Goal: Understand process/instructions

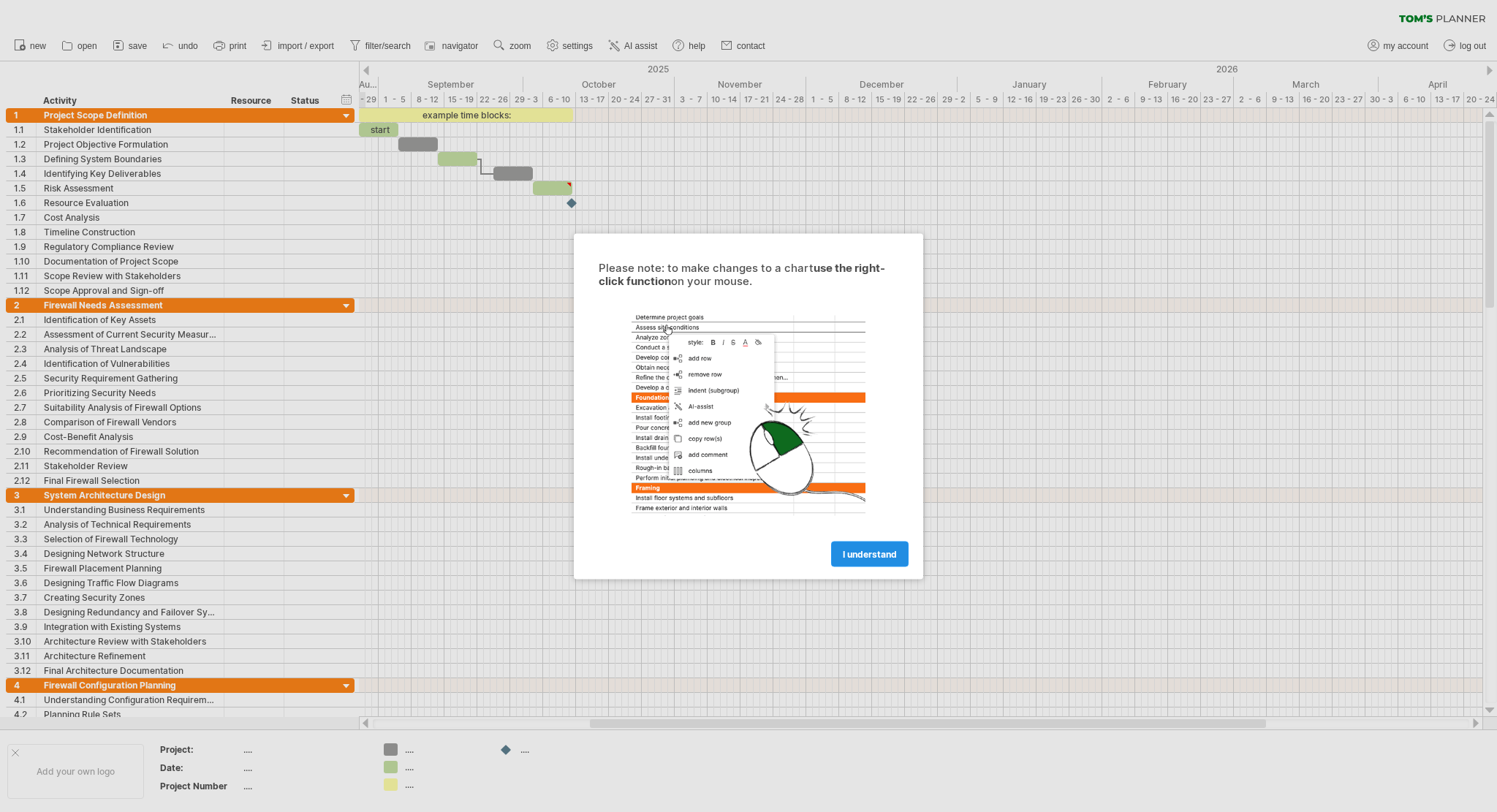
click at [886, 555] on span "I understand" at bounding box center [870, 553] width 54 height 11
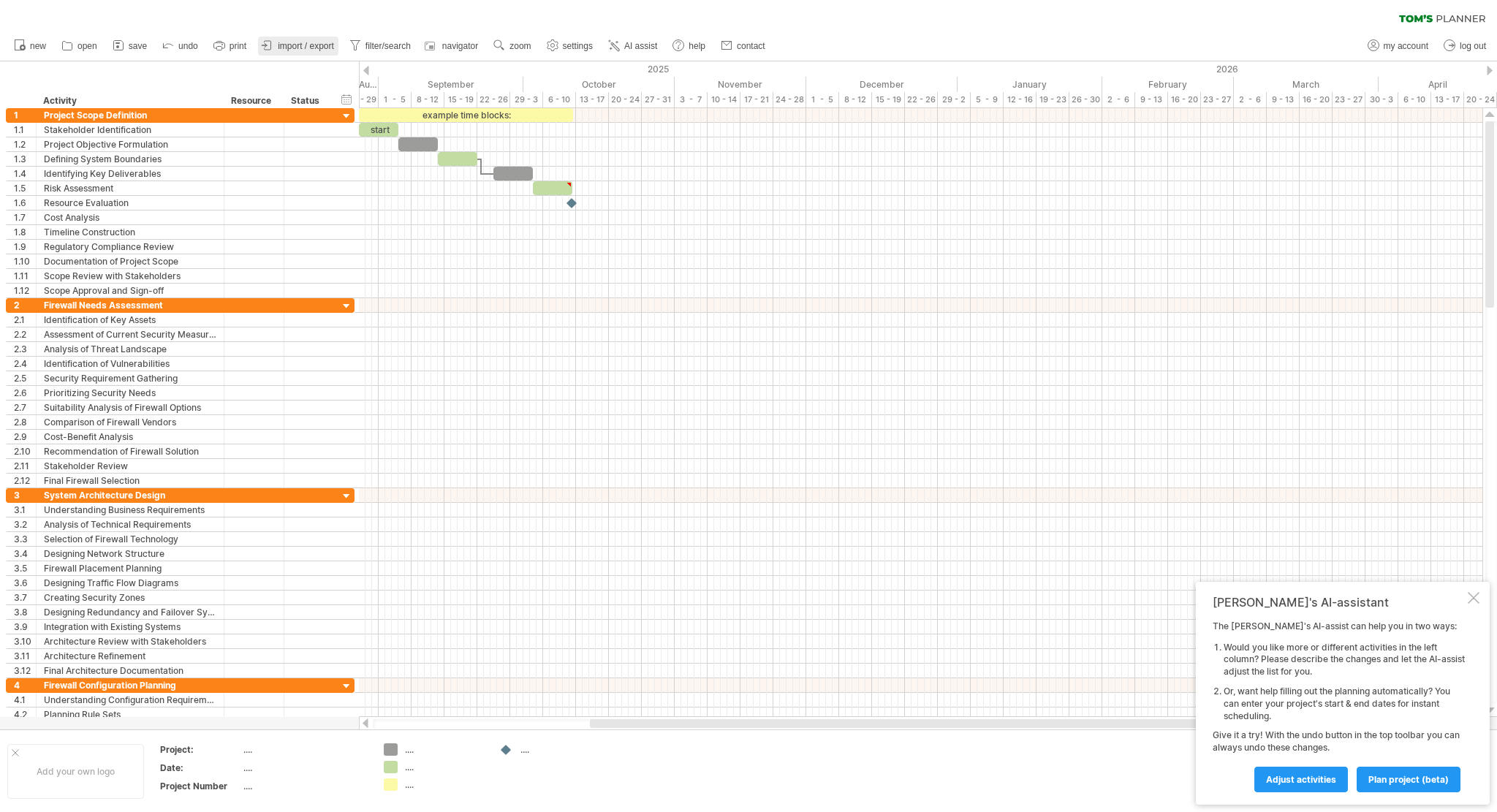
click at [330, 43] on span "import / export" at bounding box center [306, 46] width 57 height 11
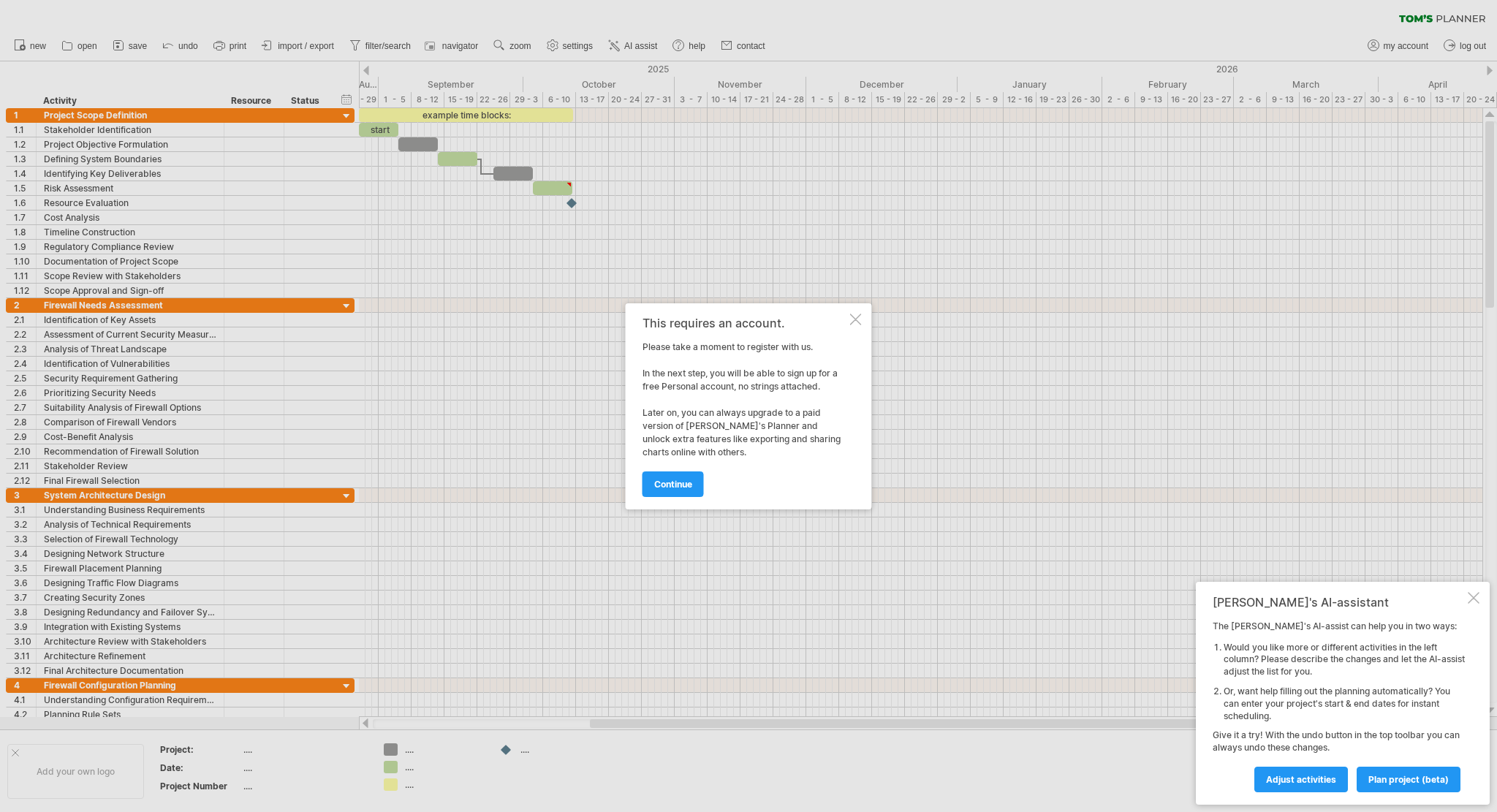
click at [858, 318] on div at bounding box center [856, 319] width 12 height 12
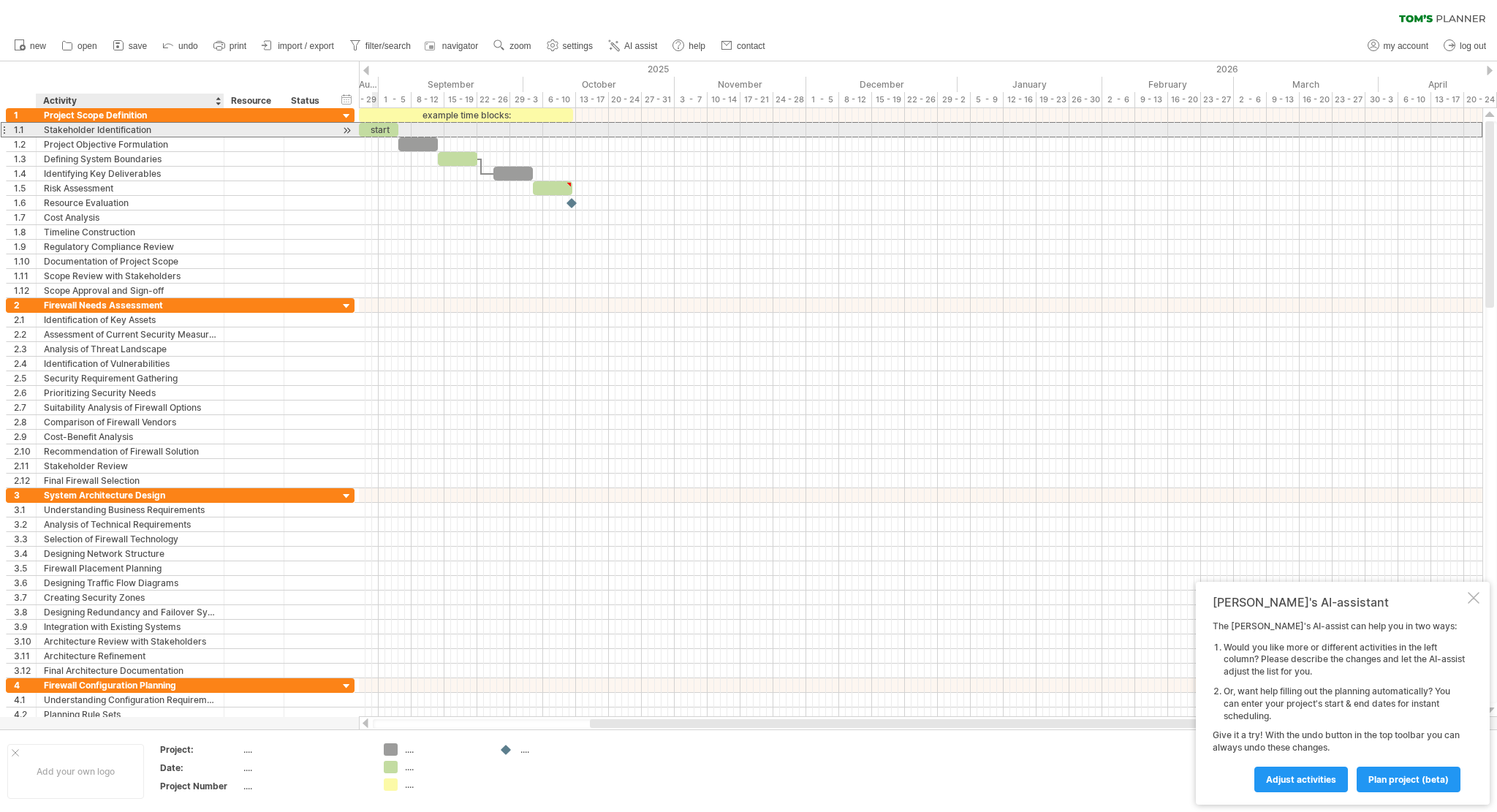
click at [214, 129] on div "Stakeholder Identification" at bounding box center [130, 129] width 173 height 13
click at [349, 132] on div at bounding box center [347, 130] width 13 height 15
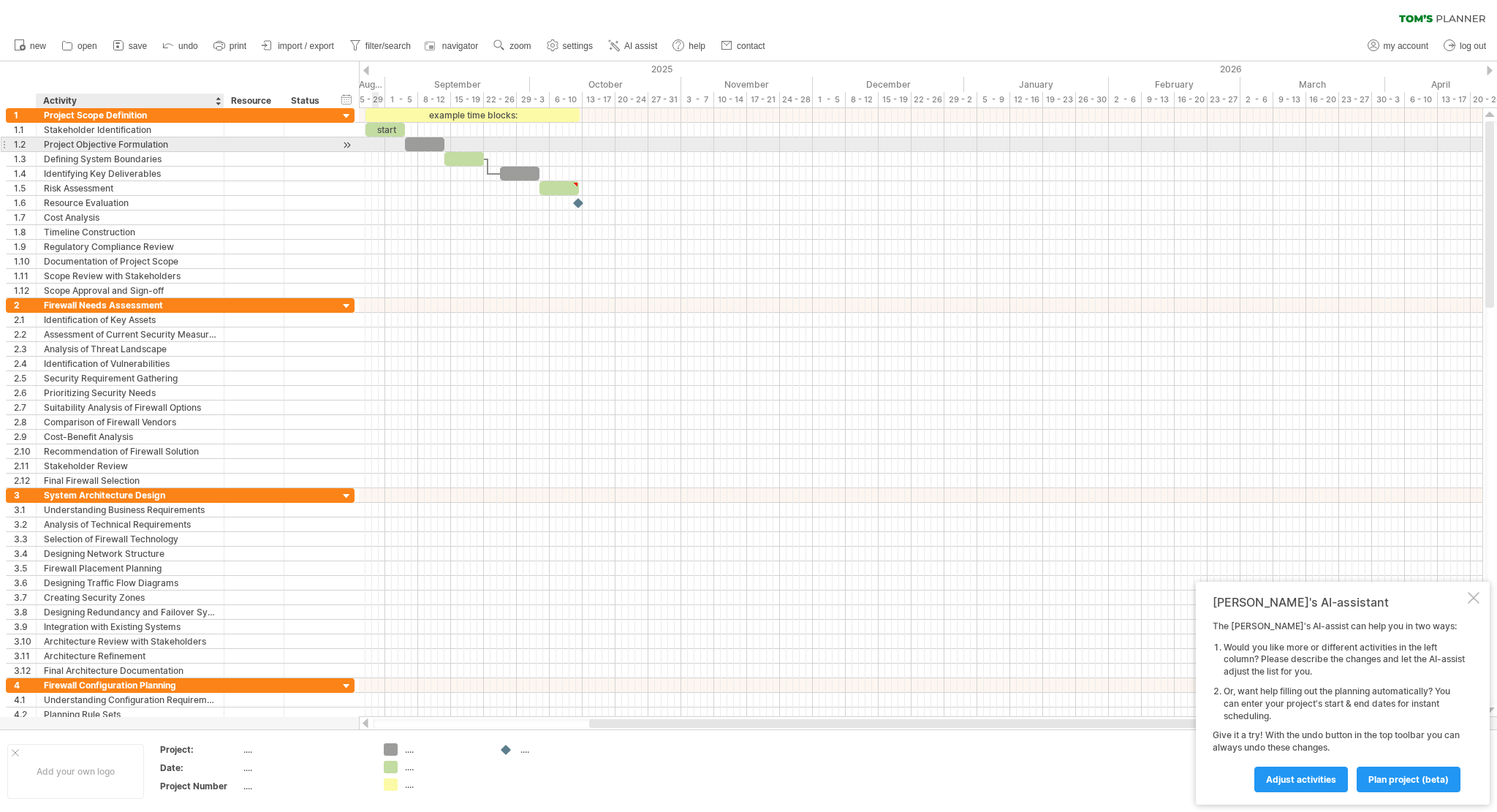
click at [215, 145] on div "Project Objective Formulation" at bounding box center [130, 144] width 173 height 13
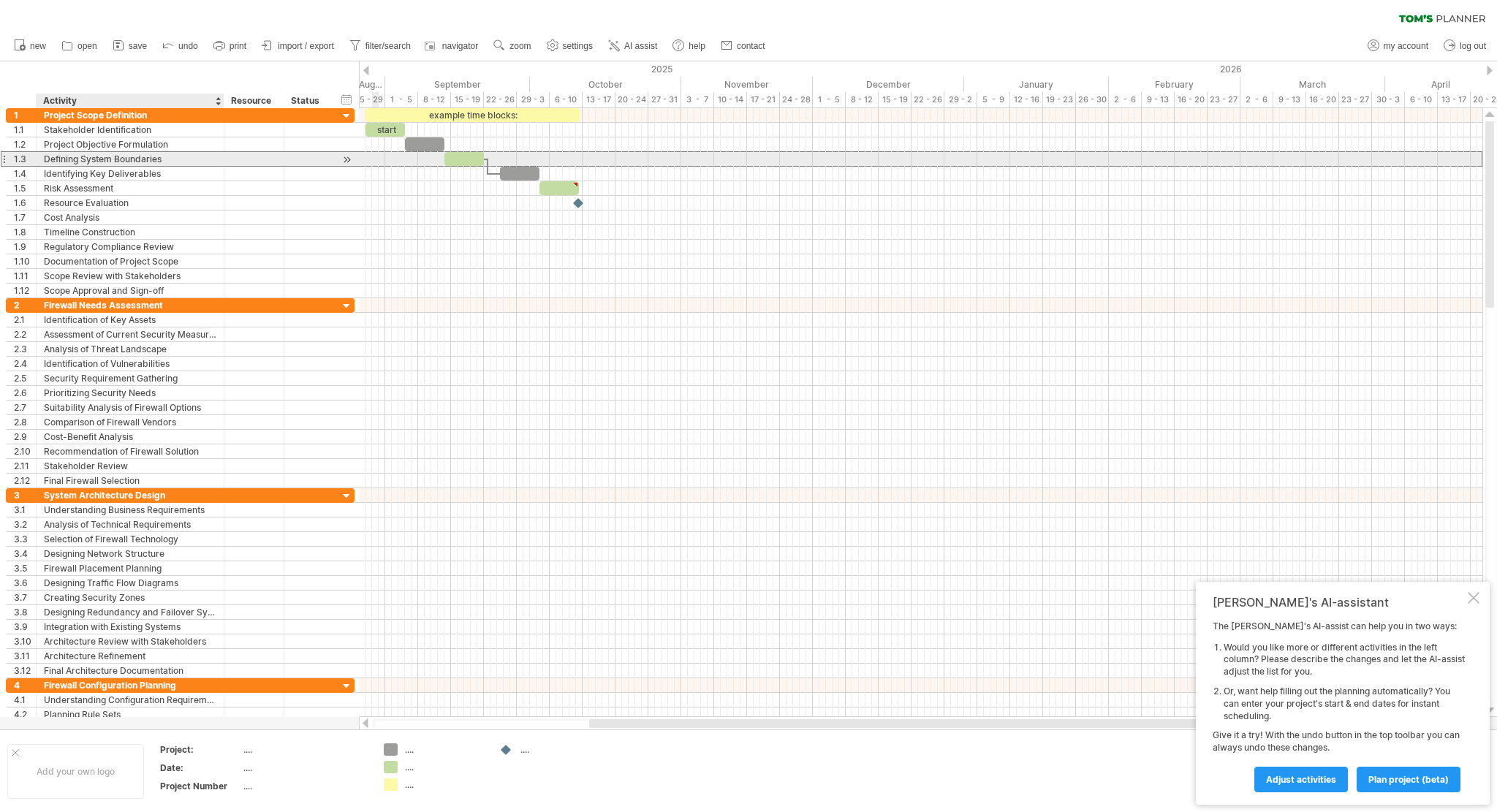
click at [187, 159] on div "Defining System Boundaries" at bounding box center [130, 159] width 173 height 13
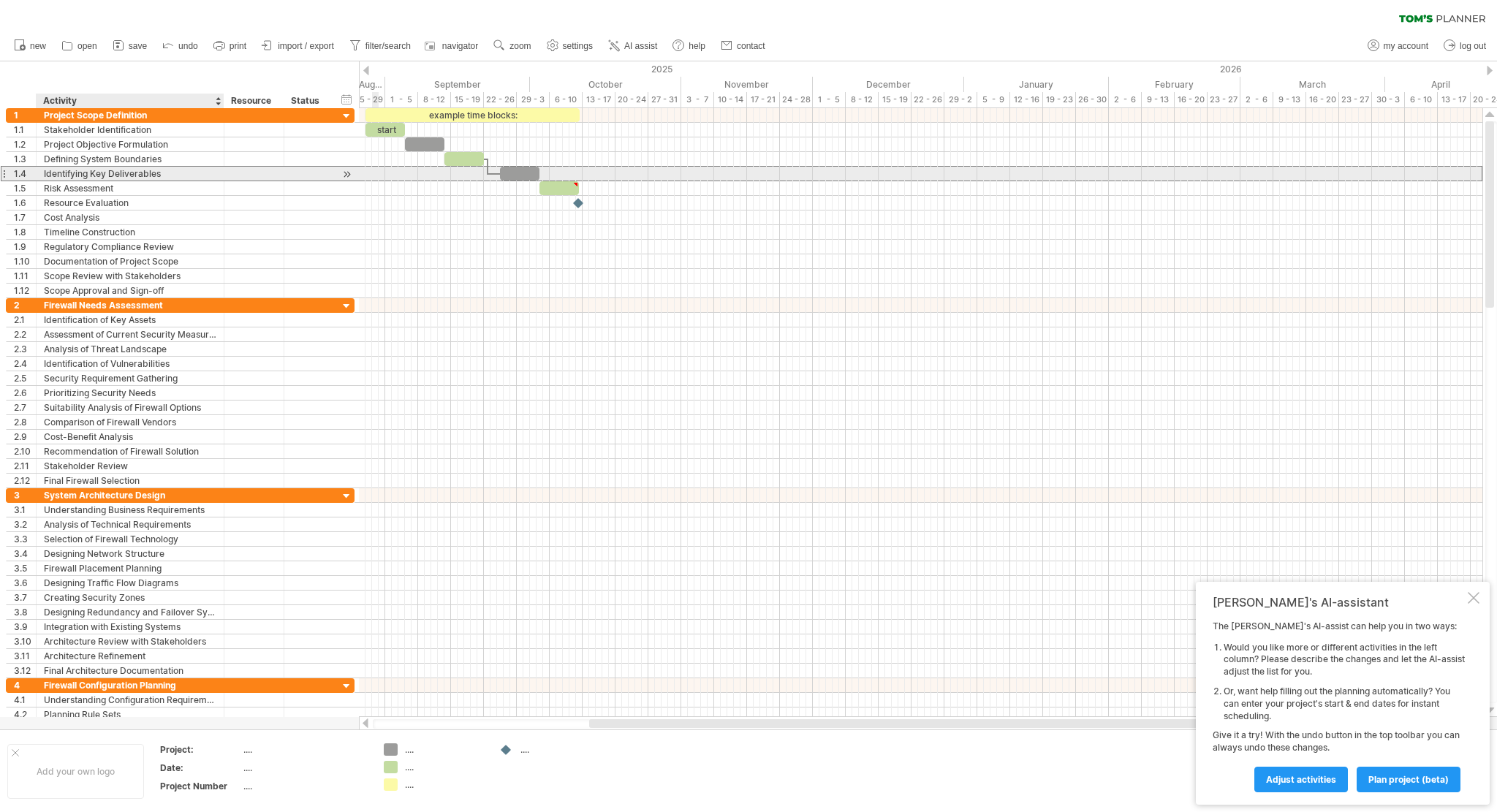
click at [180, 175] on div "Identifying Key Deliverables" at bounding box center [130, 174] width 173 height 13
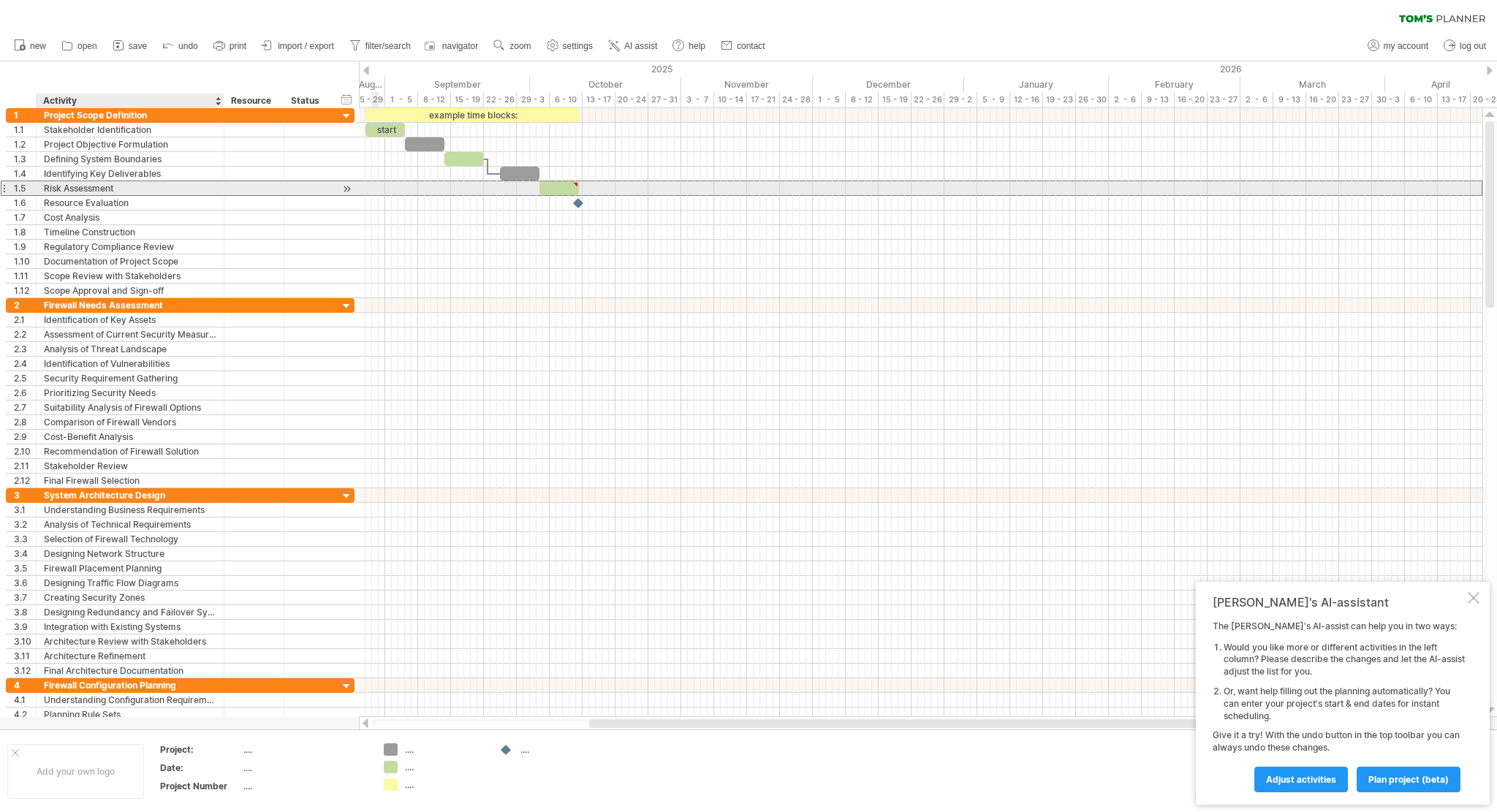
click at [161, 189] on div "Risk Assessment" at bounding box center [130, 188] width 173 height 13
click at [155, 206] on div "Resource Evaluation" at bounding box center [130, 202] width 173 height 13
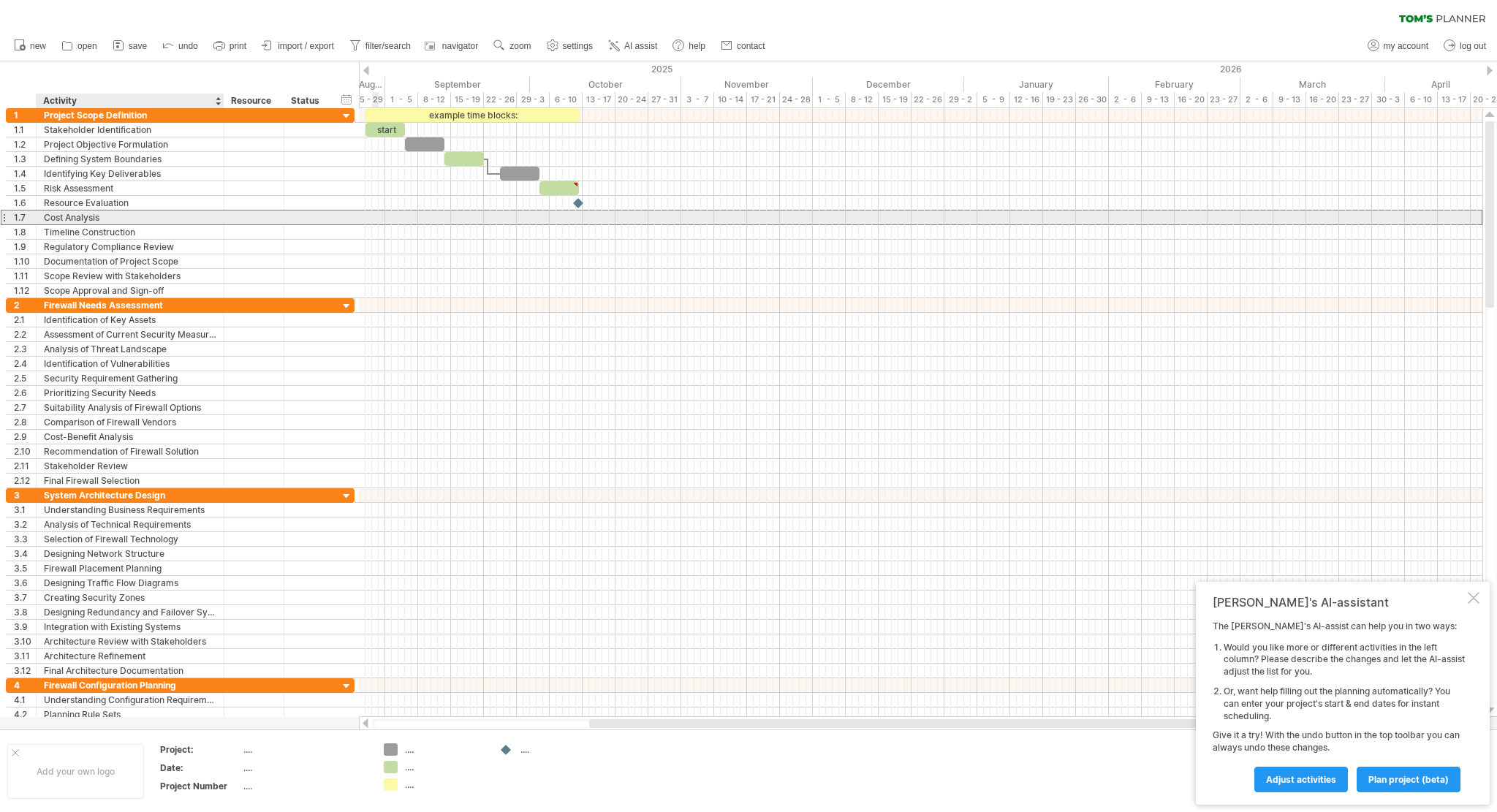
click at [133, 217] on div "Cost Analysis" at bounding box center [130, 218] width 173 height 13
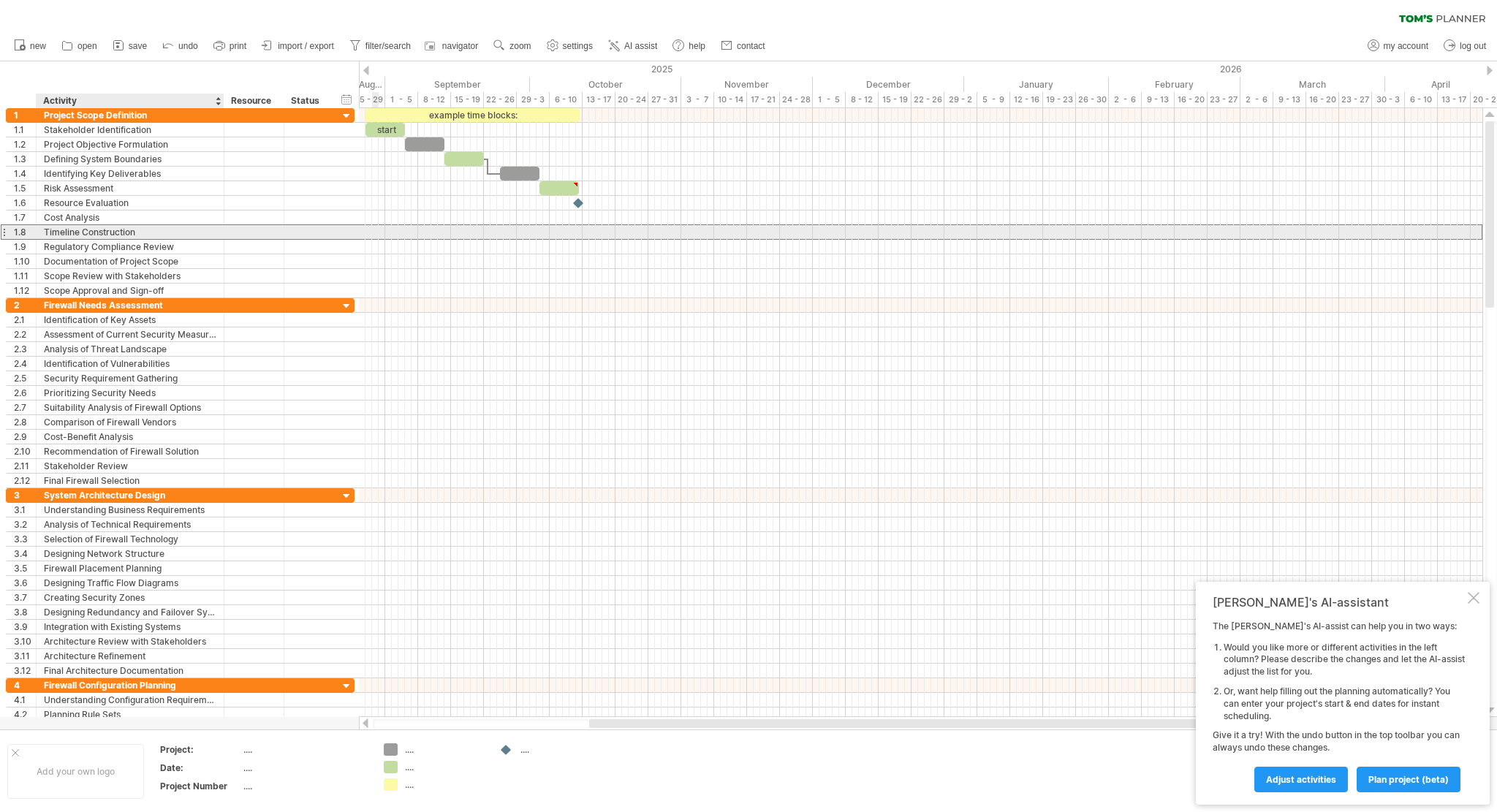
click at [149, 233] on div "Timeline Construction" at bounding box center [130, 232] width 173 height 13
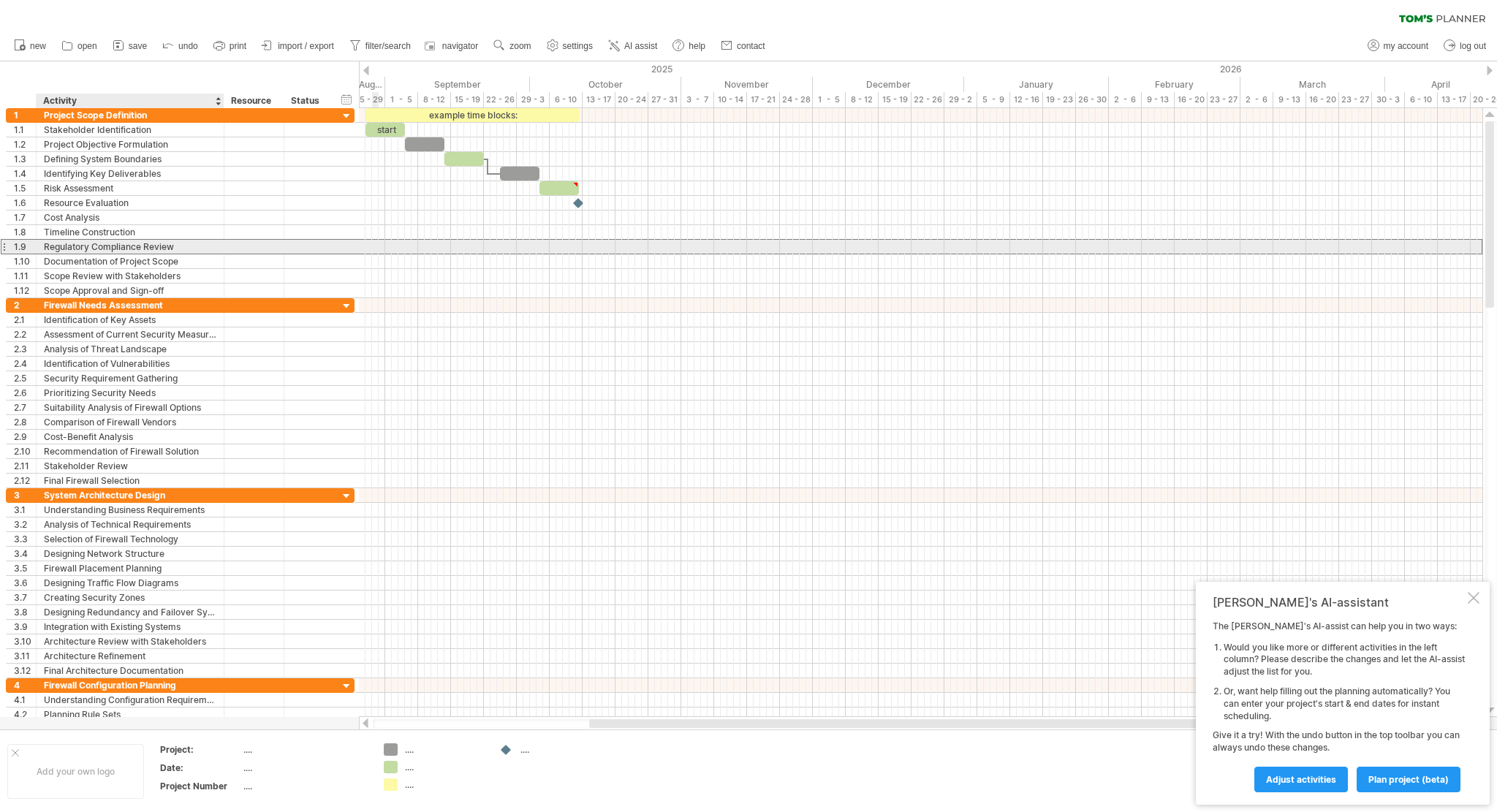
click at [180, 250] on div "Regulatory Compliance Review" at bounding box center [130, 246] width 173 height 13
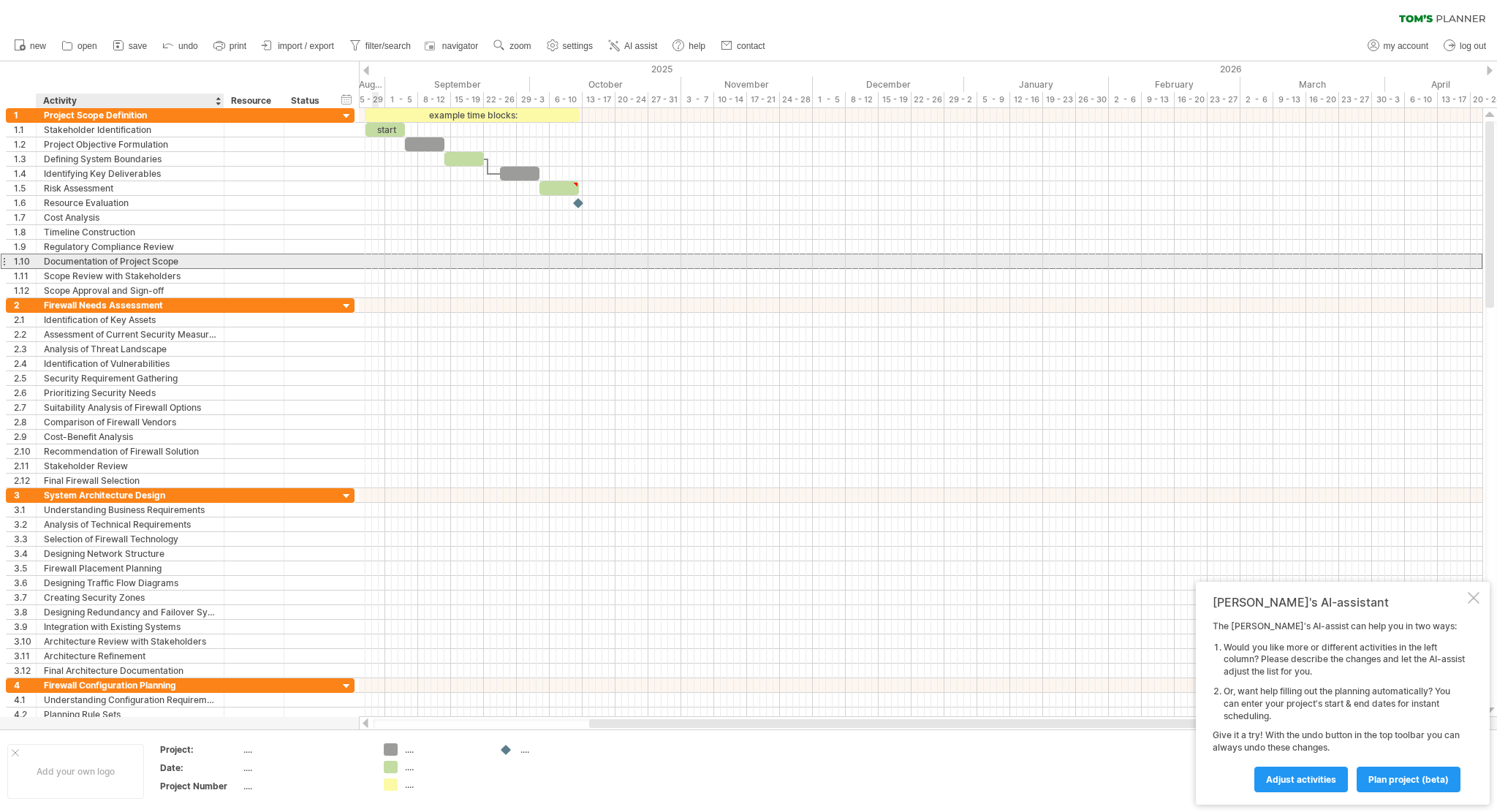
click at [186, 260] on div "Documentation of Project Scope" at bounding box center [130, 261] width 173 height 13
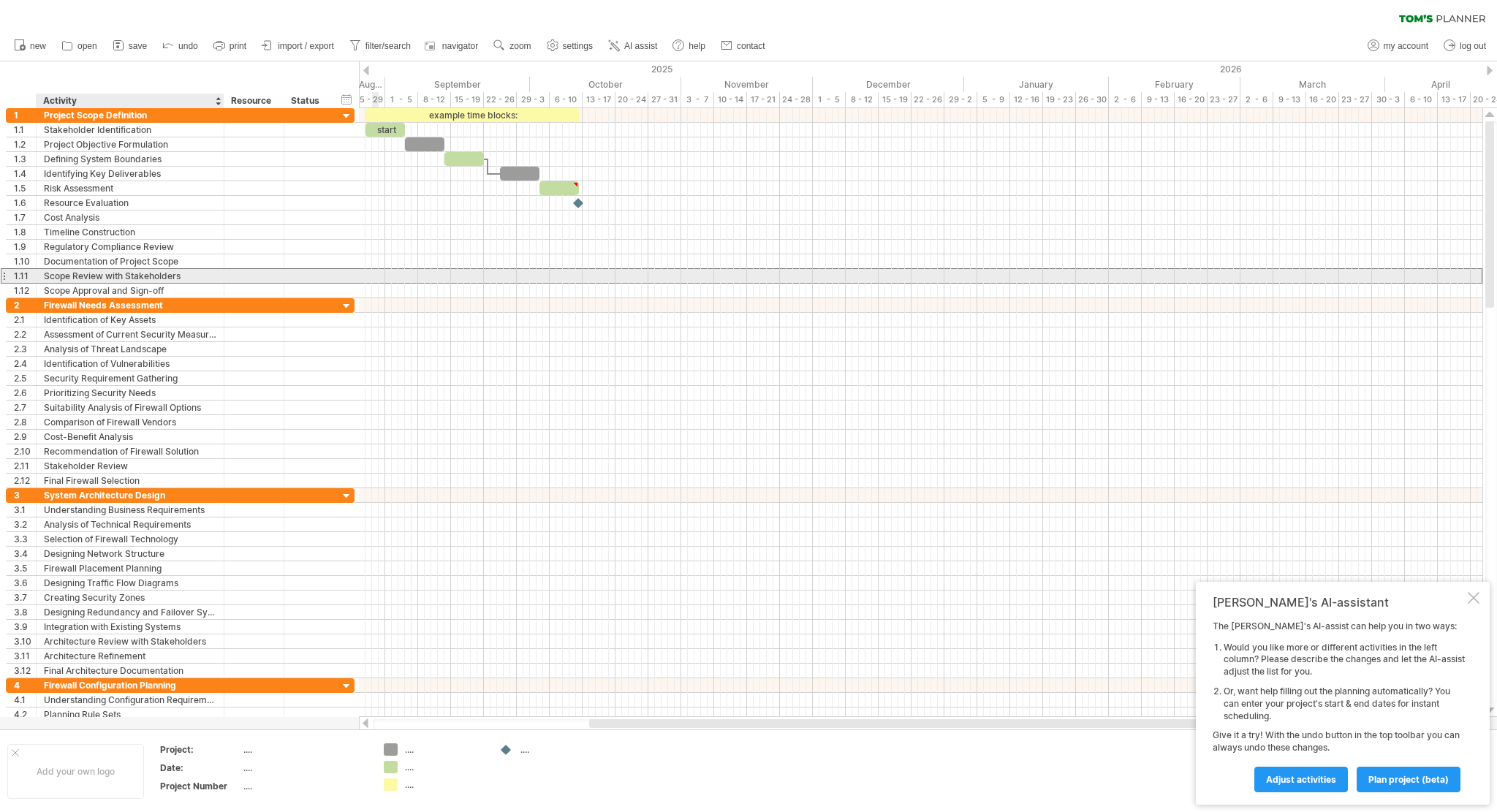
click at [190, 275] on div "Scope Review with Stakeholders" at bounding box center [130, 276] width 173 height 13
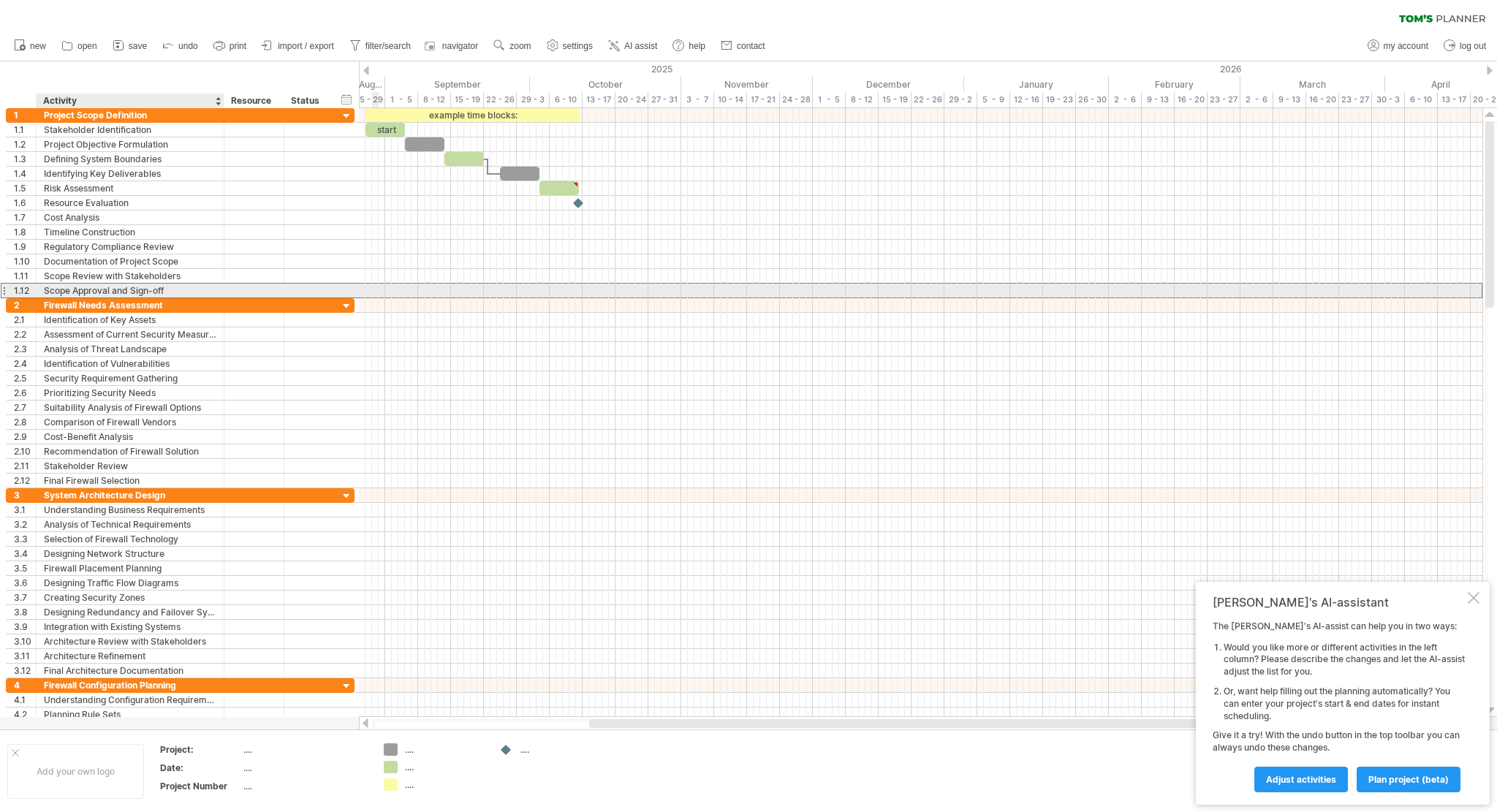
click at [174, 290] on div "Scope Approval and Sign-off" at bounding box center [130, 290] width 173 height 13
